Goal: Transaction & Acquisition: Book appointment/travel/reservation

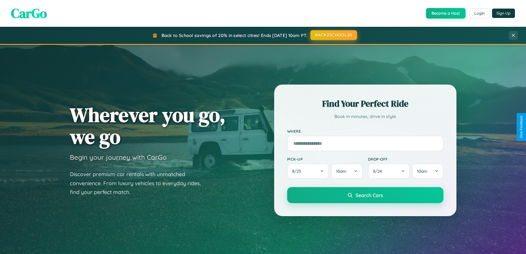
click at [333, 35] on button "BACK2SCHOOL20" at bounding box center [333, 35] width 47 height 10
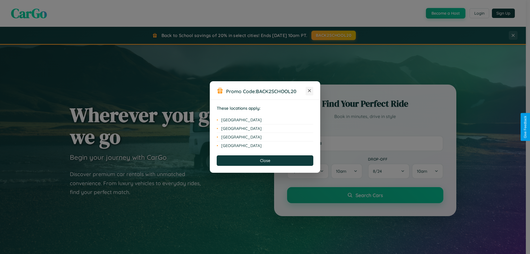
click at [309, 91] on icon at bounding box center [309, 90] width 3 height 3
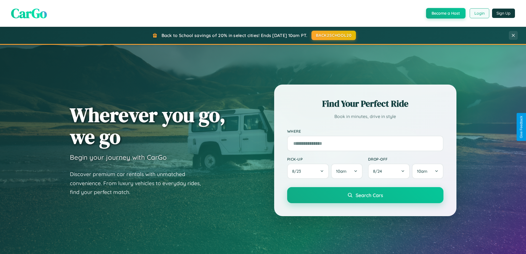
click at [479, 13] on button "Login" at bounding box center [479, 13] width 20 height 10
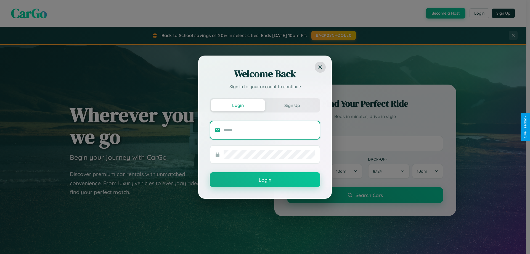
click at [269, 130] on input "text" at bounding box center [270, 130] width 92 height 9
type input "**********"
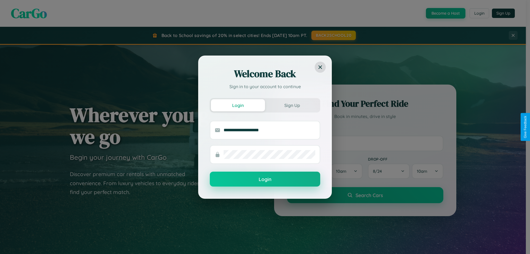
click at [265, 179] on button "Login" at bounding box center [265, 178] width 110 height 15
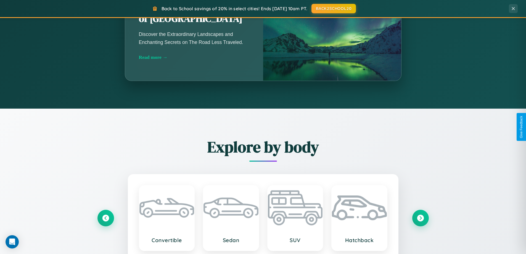
scroll to position [887, 0]
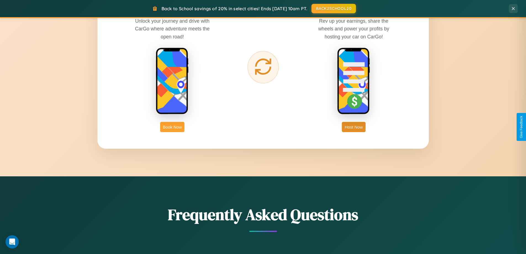
click at [172, 127] on button "Book Now" at bounding box center [172, 127] width 24 height 10
